Goal: Task Accomplishment & Management: Manage account settings

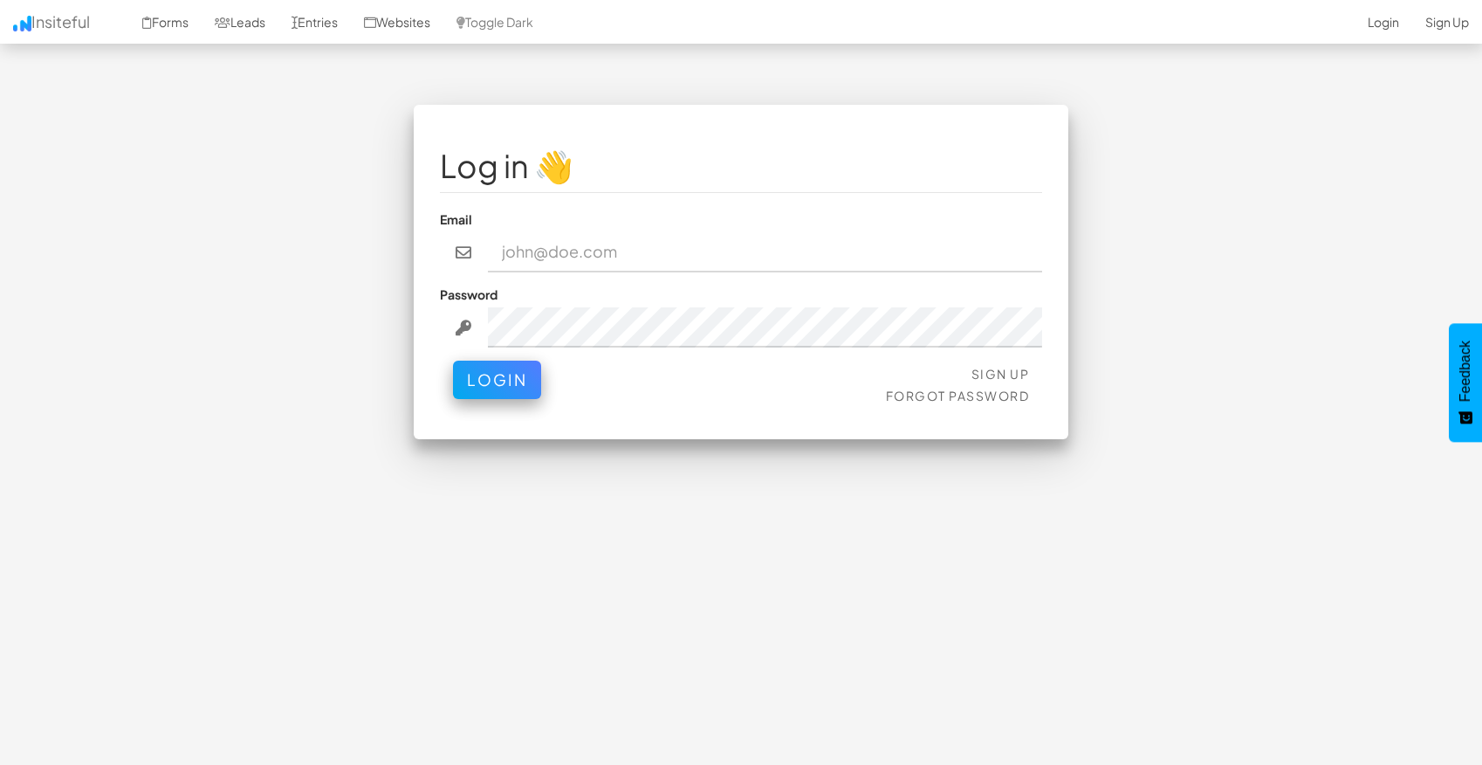
click at [574, 251] on input "email" at bounding box center [765, 252] width 555 height 40
click at [322, 392] on div "Log in 👋 Email Password Sign Up Forgot Password Login < >" at bounding box center [740, 281] width 1021 height 352
click at [548, 254] on input "email" at bounding box center [765, 252] width 555 height 40
type input "[EMAIL_ADDRESS][DOMAIN_NAME]"
click at [502, 382] on button "Login" at bounding box center [497, 375] width 88 height 38
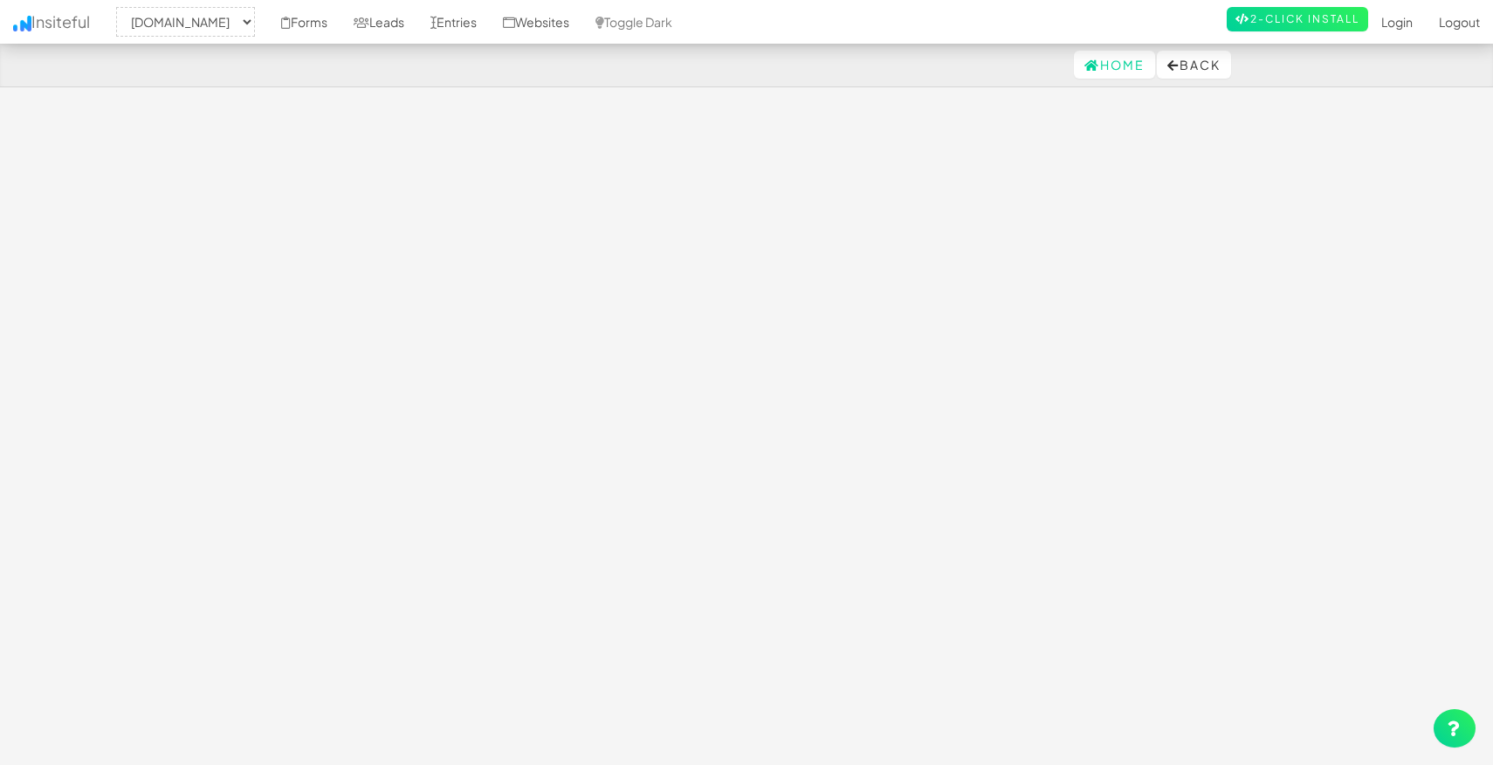
select select "1530"
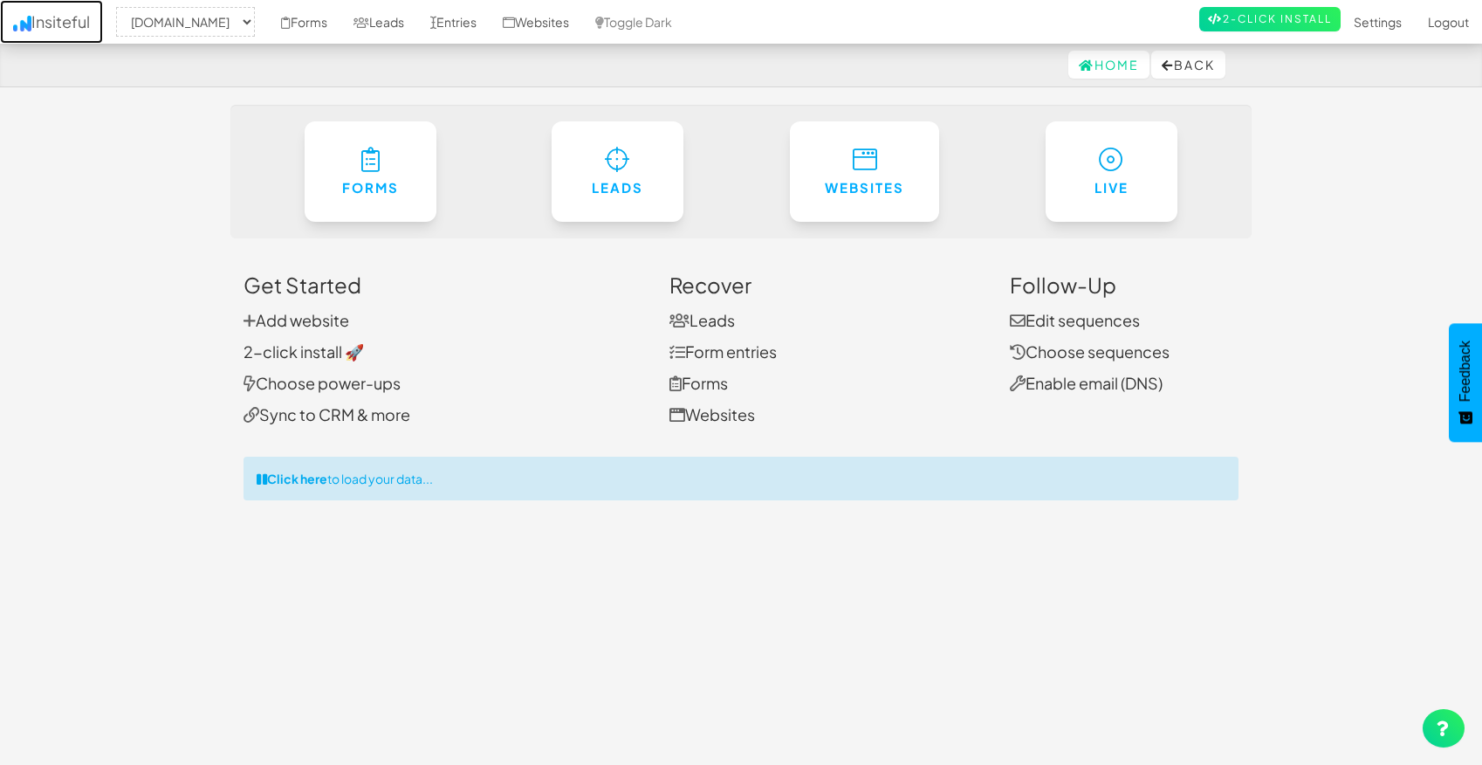
click at [58, 23] on link "Insiteful" at bounding box center [51, 22] width 103 height 44
select select "1530"
click at [1379, 20] on link "Settings" at bounding box center [1378, 22] width 74 height 44
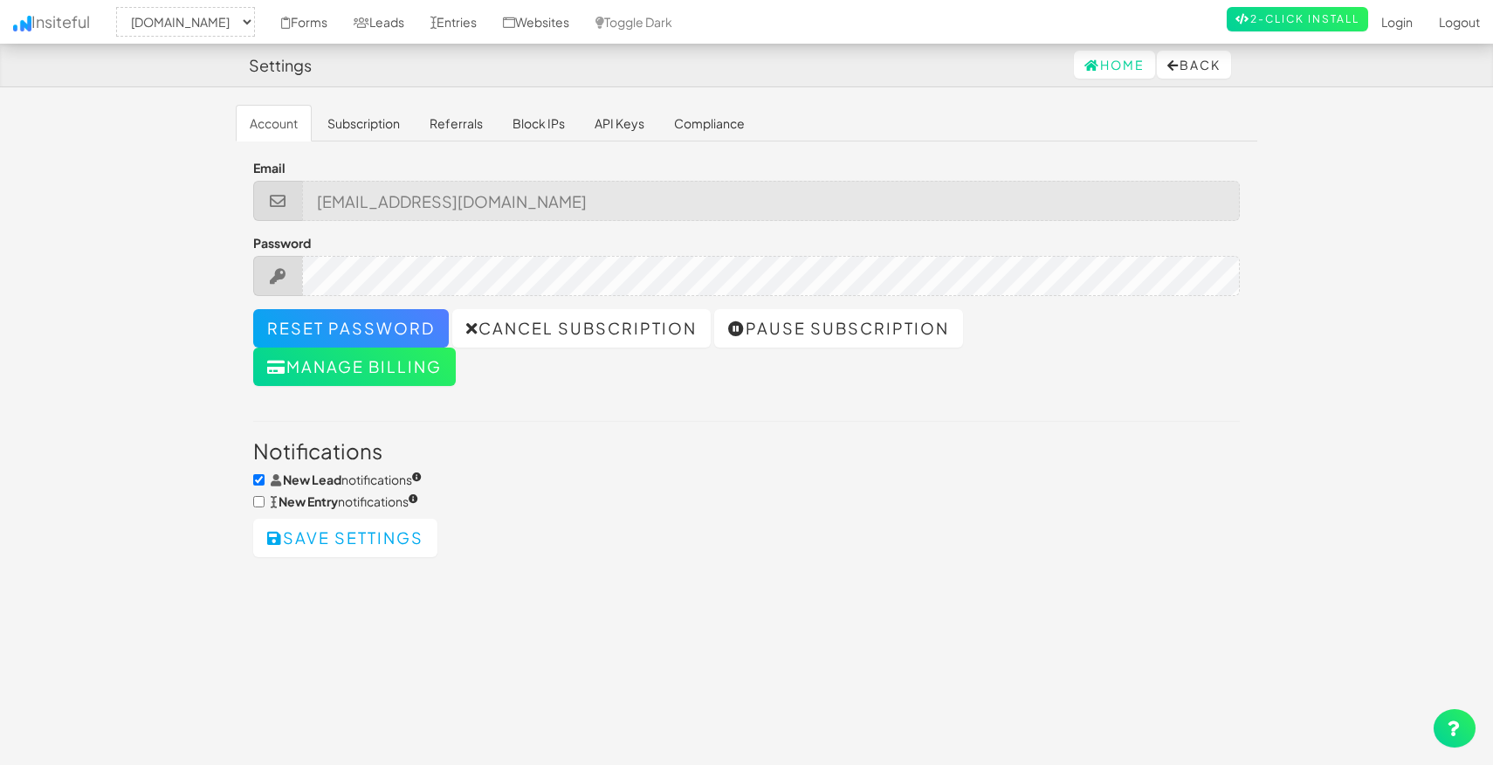
select select "1530"
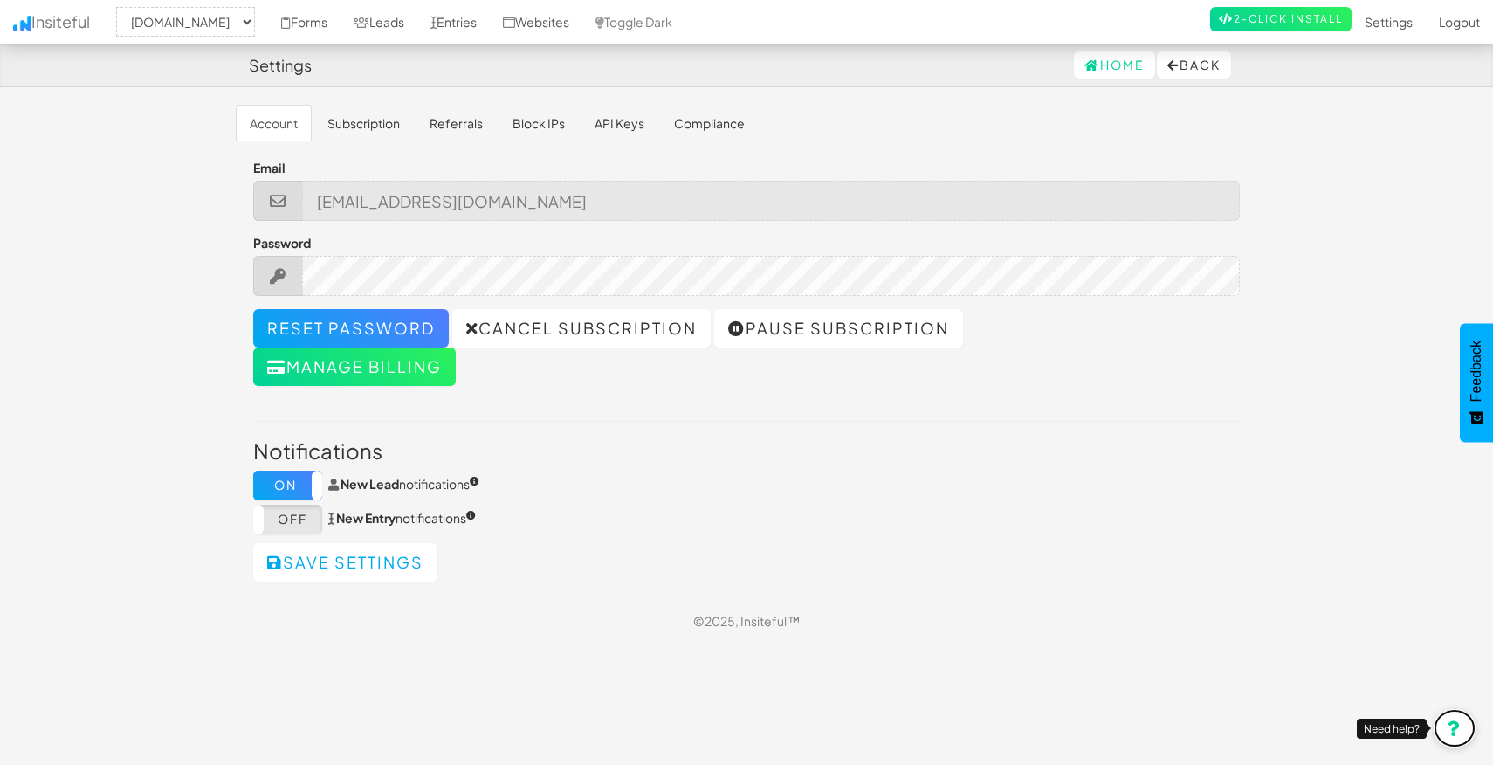
click at [1460, 730] on icon at bounding box center [1454, 728] width 14 height 16
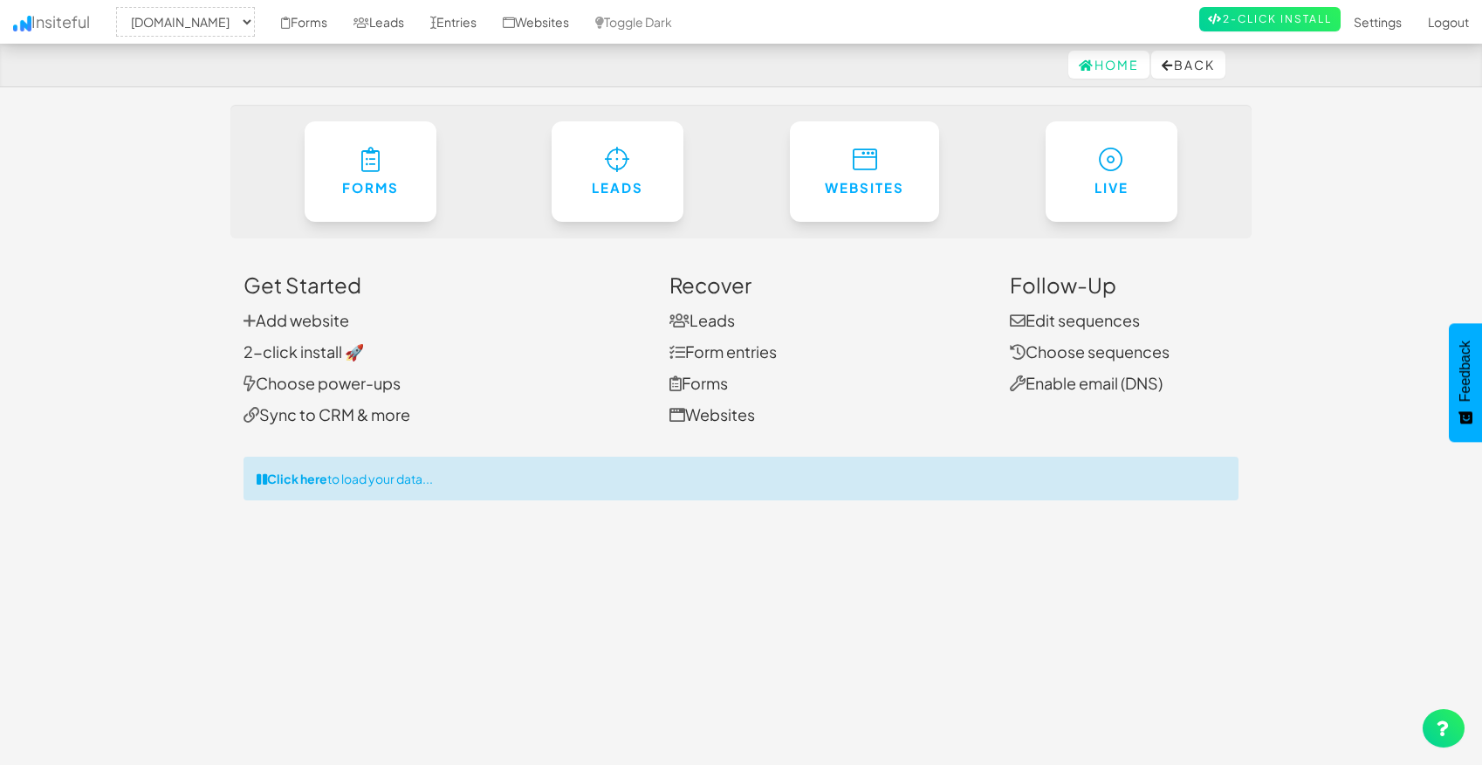
select select "1530"
click at [1384, 22] on link "Settings" at bounding box center [1378, 22] width 74 height 44
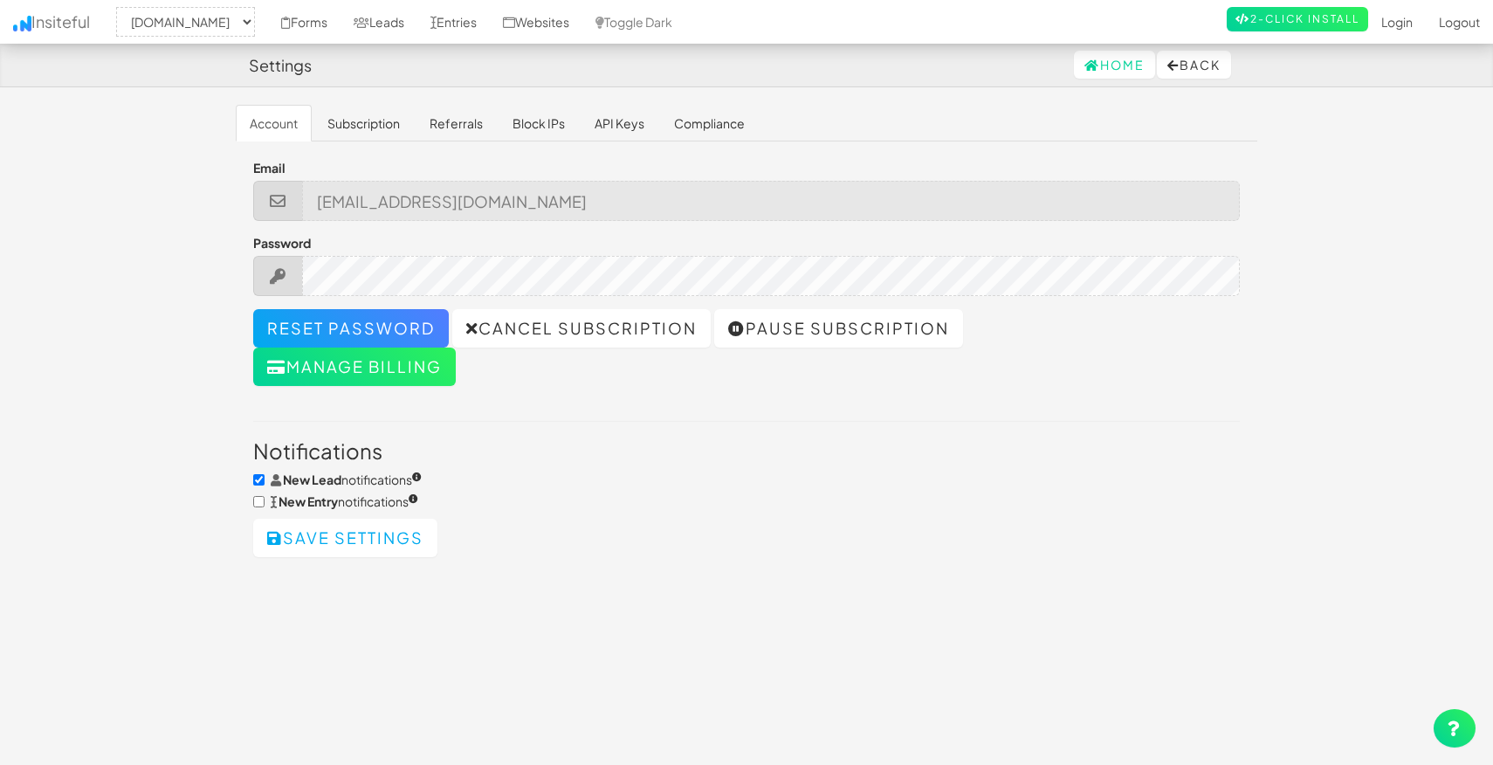
select select "1530"
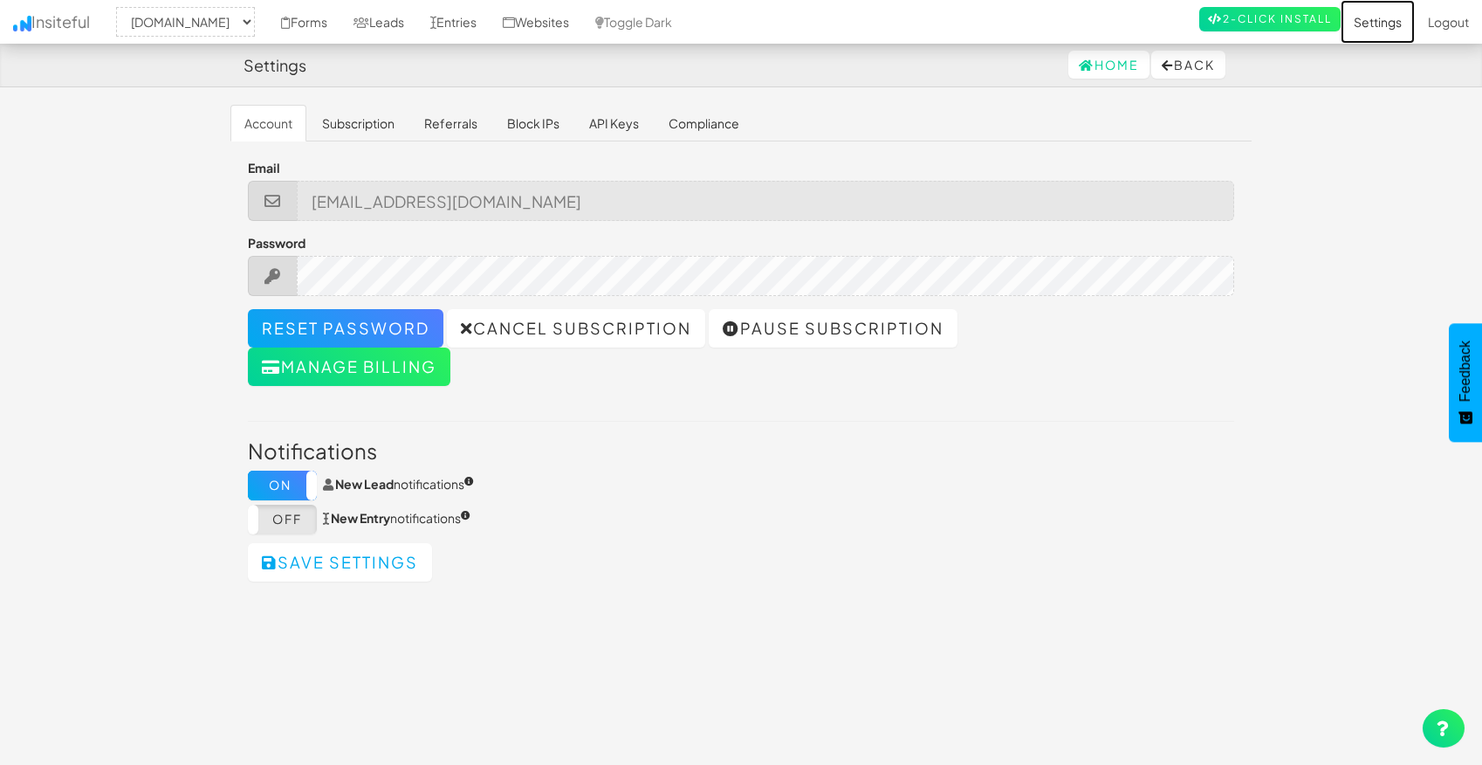
click at [1381, 25] on link "Settings" at bounding box center [1378, 22] width 74 height 44
select select "1530"
click at [1458, 30] on link "Logout" at bounding box center [1448, 22] width 67 height 44
